Goal: Find contact information: Find contact information

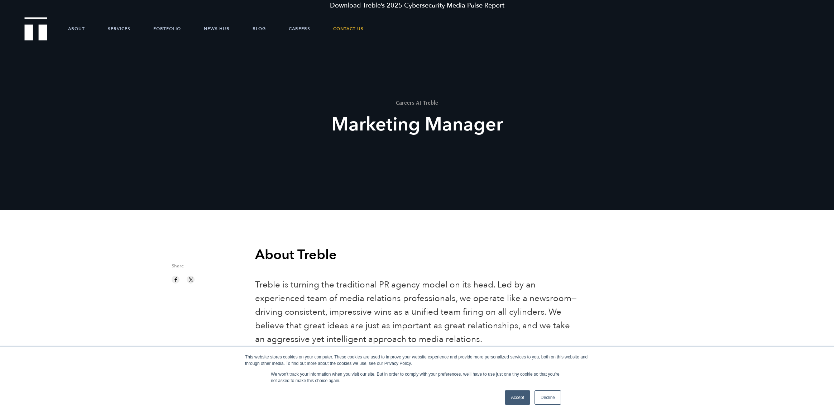
click at [509, 394] on link "Accept" at bounding box center [517, 397] width 25 height 14
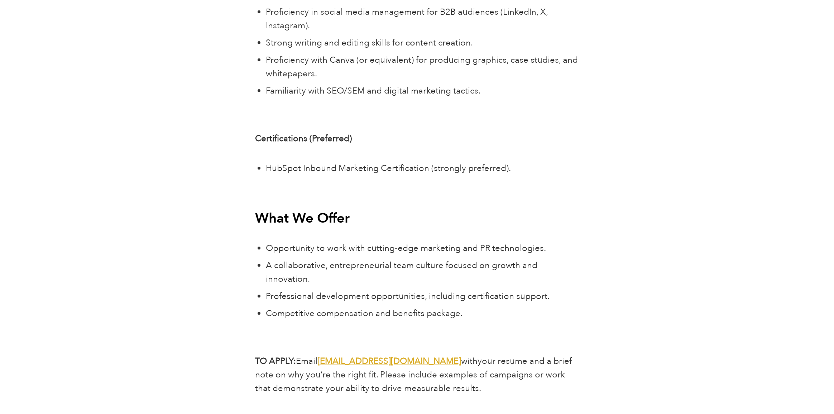
scroll to position [2758, 0]
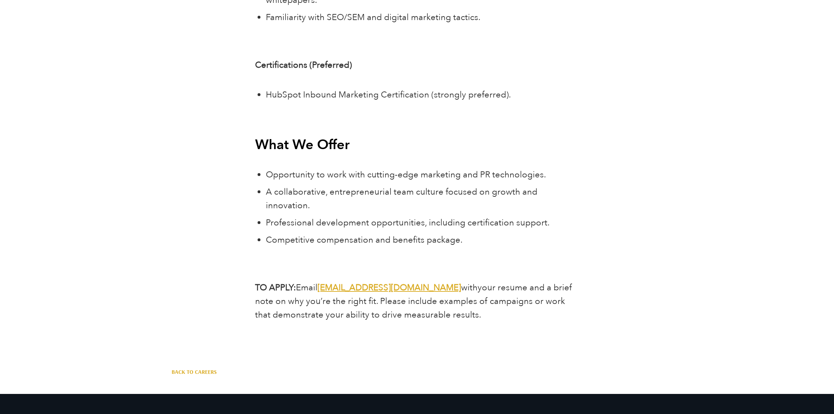
drag, startPoint x: 427, startPoint y: 261, endPoint x: 322, endPoint y: 260, distance: 104.6
click at [322, 282] on span "Email [EMAIL_ADDRESS][DOMAIN_NAME] with" at bounding box center [387, 288] width 182 height 12
copy strong "[EMAIL_ADDRESS][DOMAIN_NAME]"
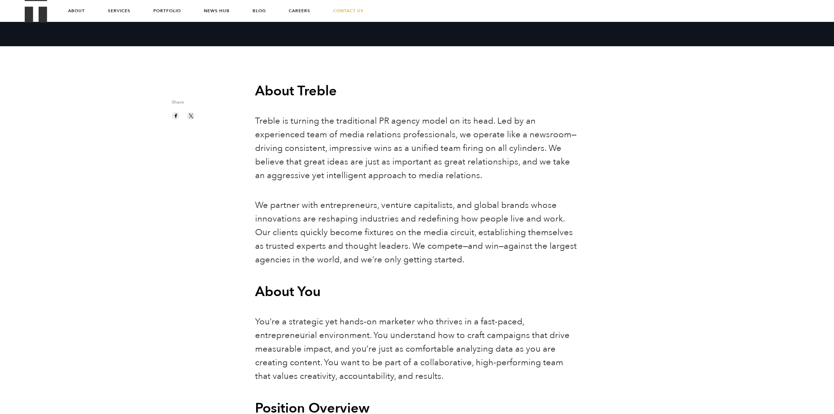
scroll to position [16, 0]
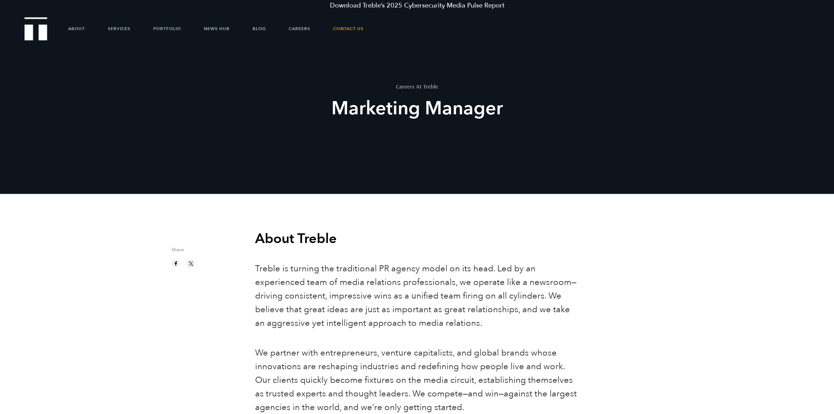
click at [362, 110] on h2 "Marketing Manager" at bounding box center [417, 109] width 264 height 26
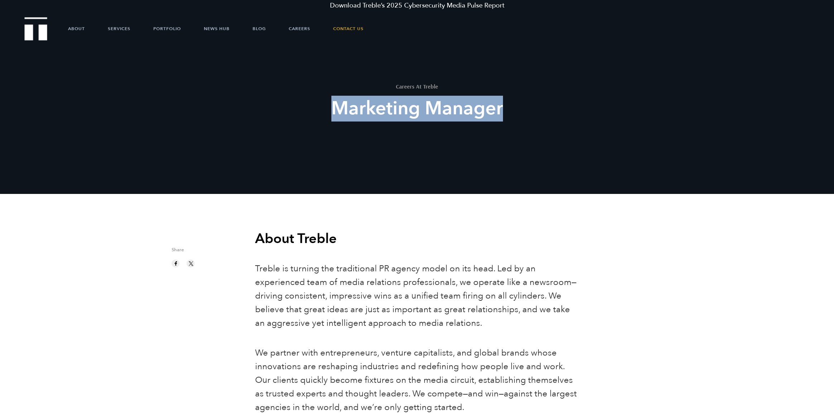
drag, startPoint x: 362, startPoint y: 110, endPoint x: 443, endPoint y: 111, distance: 81.3
click at [443, 111] on h2 "Marketing Manager" at bounding box center [417, 109] width 264 height 26
copy h2 "Marketing Manager"
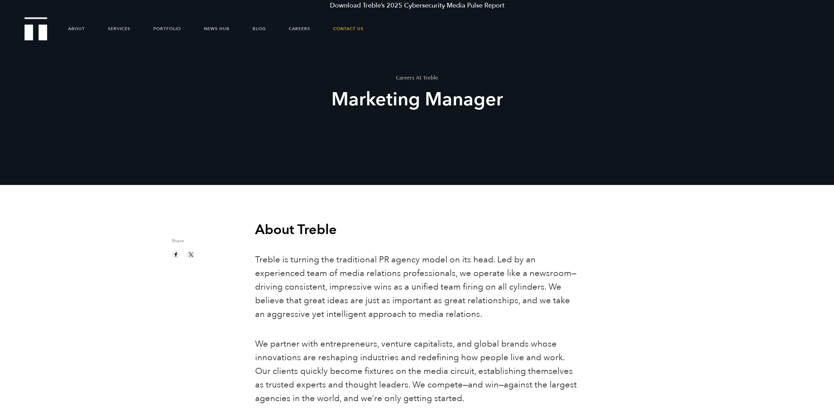
click at [257, 231] on b "About Treble" at bounding box center [296, 229] width 82 height 19
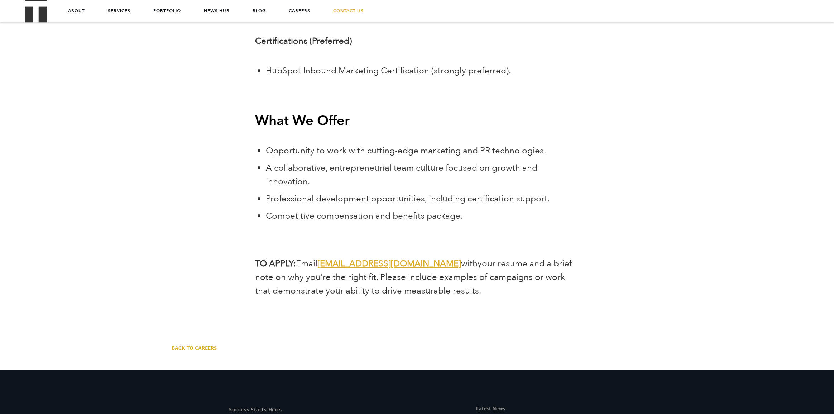
scroll to position [2678, 0]
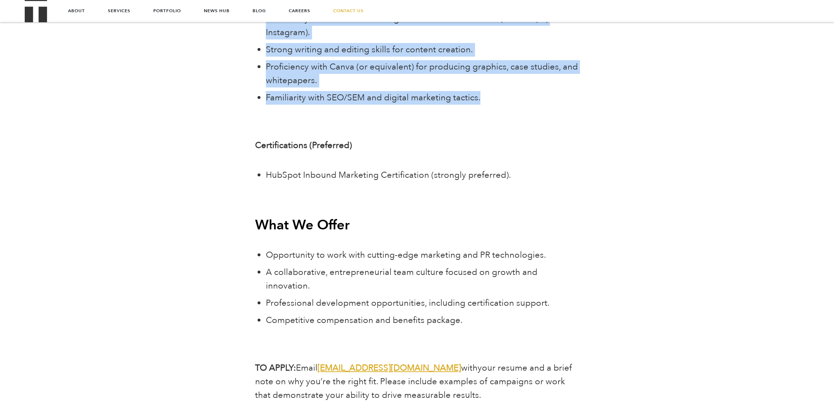
click at [481, 91] on li "Familiarity with SEO/SEM and digital marketing tactics." at bounding box center [422, 98] width 313 height 14
copy div "Lorem Ipsumd Sitame co adipisc eli seddoeiusmo TE incidi utlab et dol magn. Ali…"
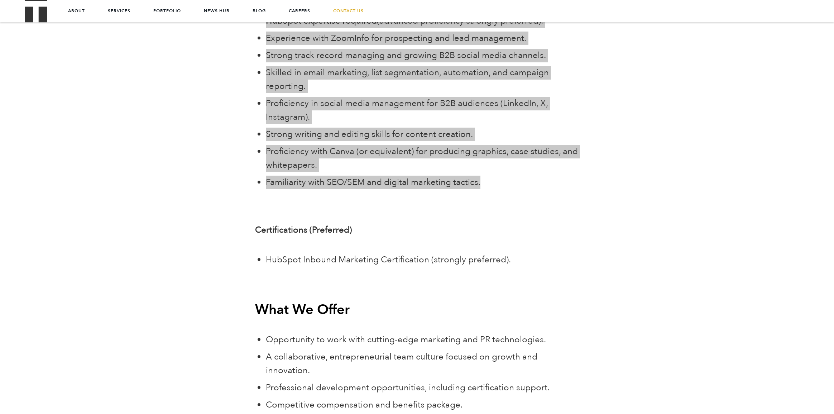
scroll to position [2457, 0]
